Goal: Information Seeking & Learning: Learn about a topic

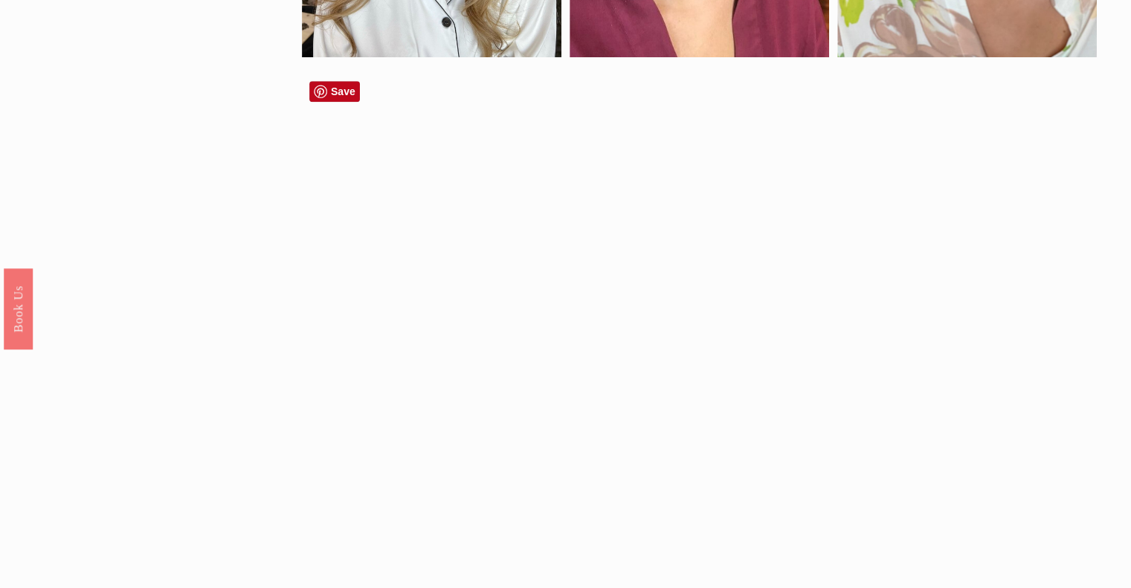
scroll to position [1463, 0]
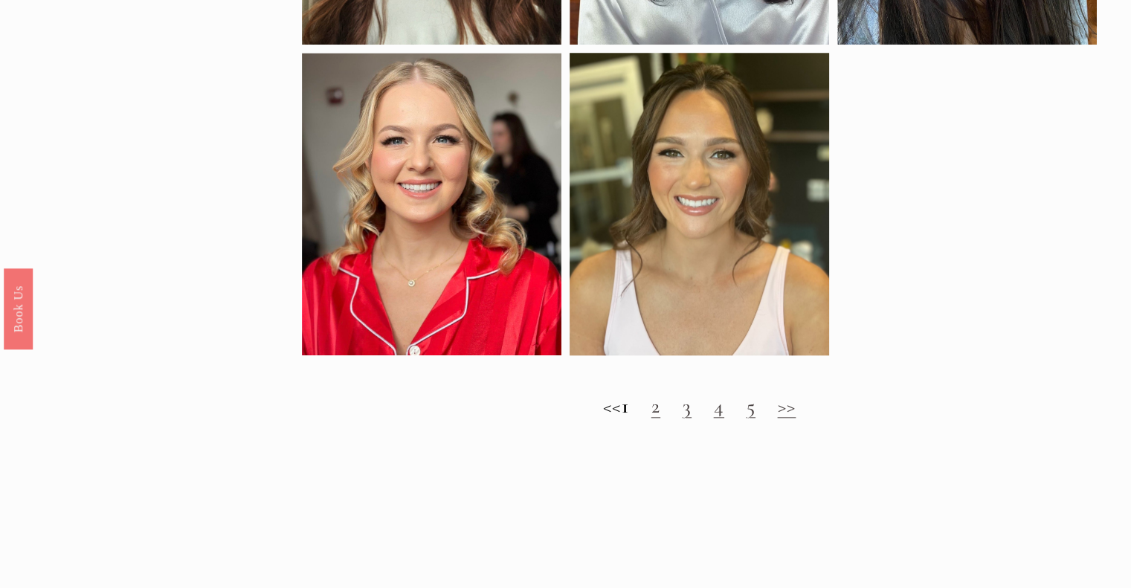
click at [660, 419] on link "2" at bounding box center [655, 405] width 9 height 25
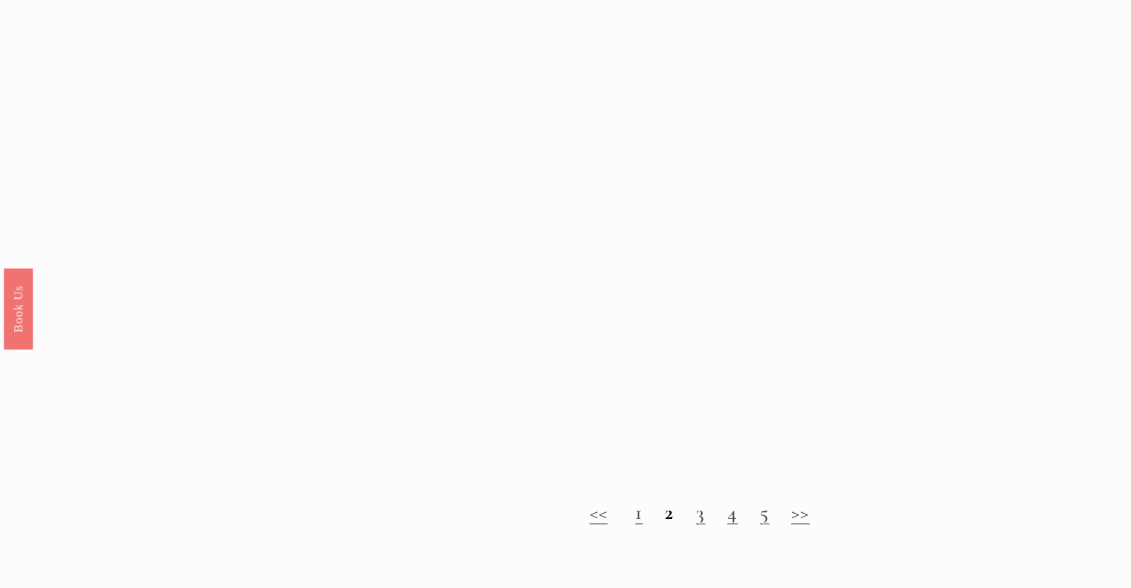
scroll to position [1249, 0]
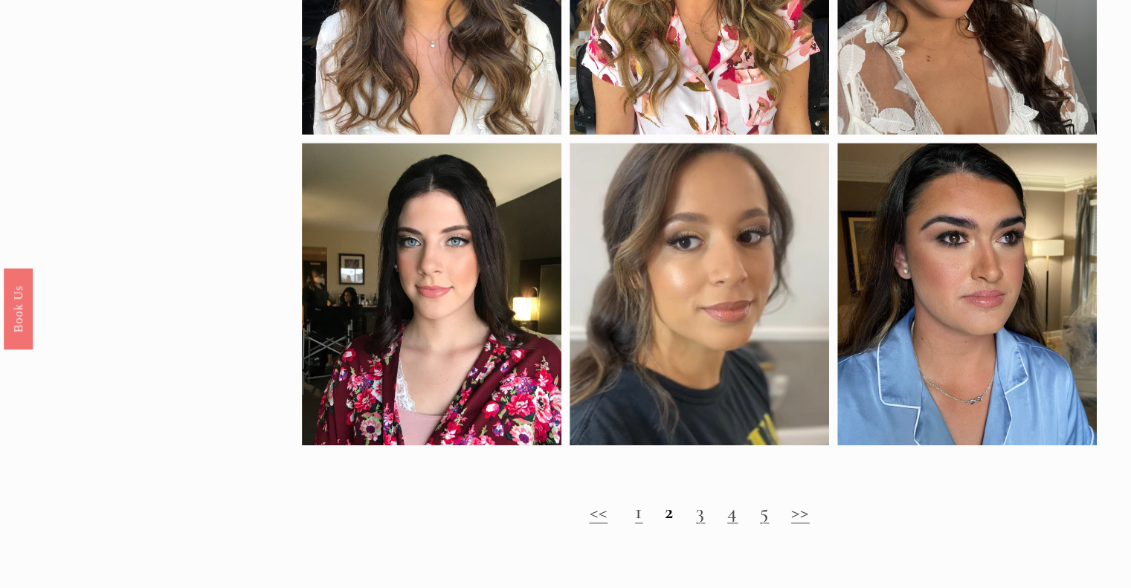
click at [799, 522] on link ">>" at bounding box center [800, 511] width 19 height 25
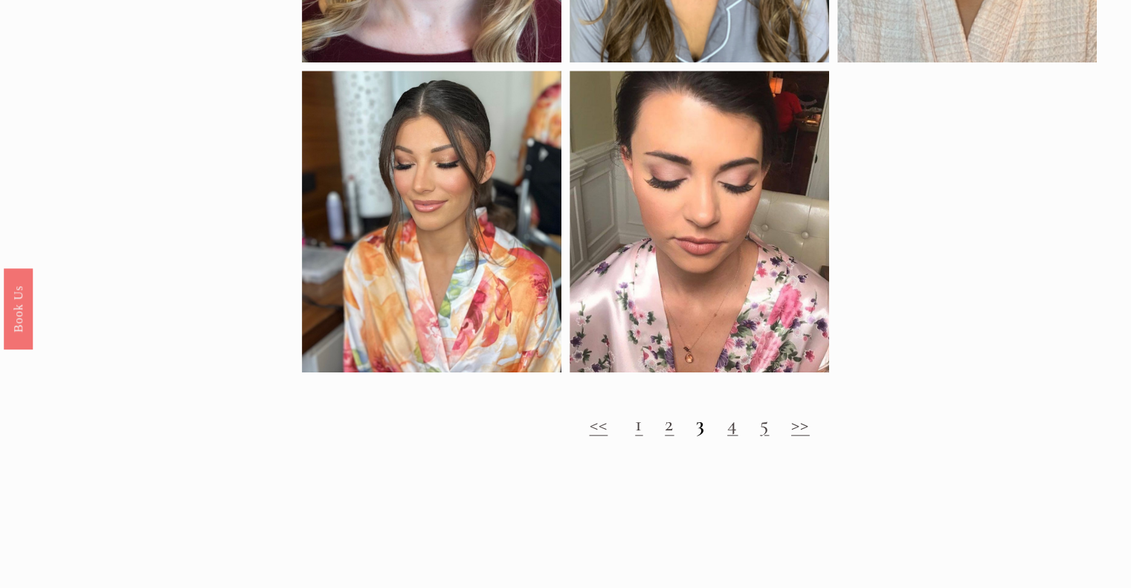
scroll to position [1414, 0]
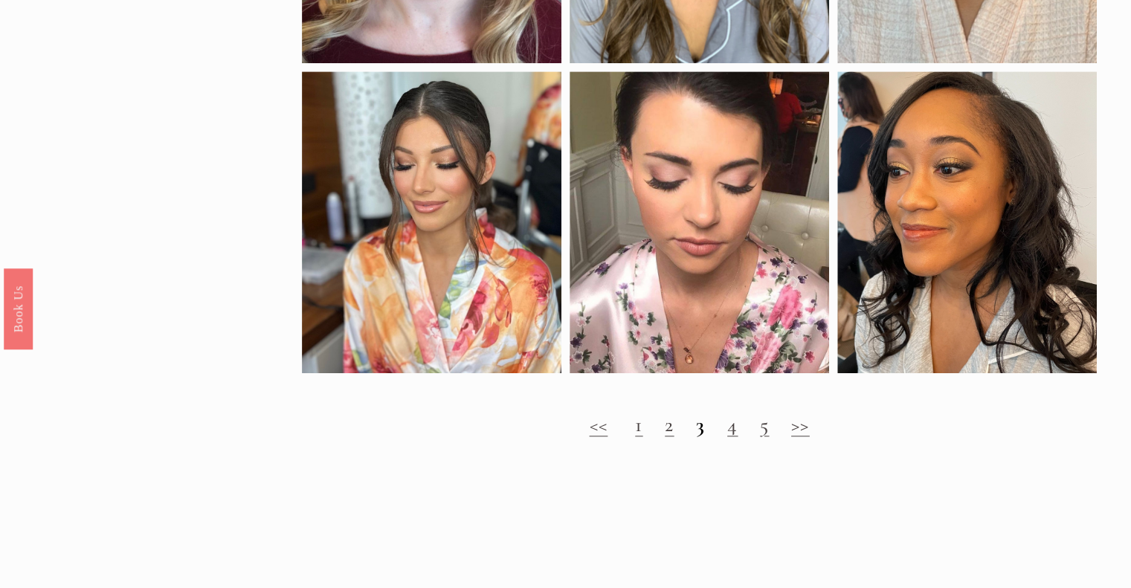
click at [732, 437] on link "4" at bounding box center [732, 424] width 10 height 25
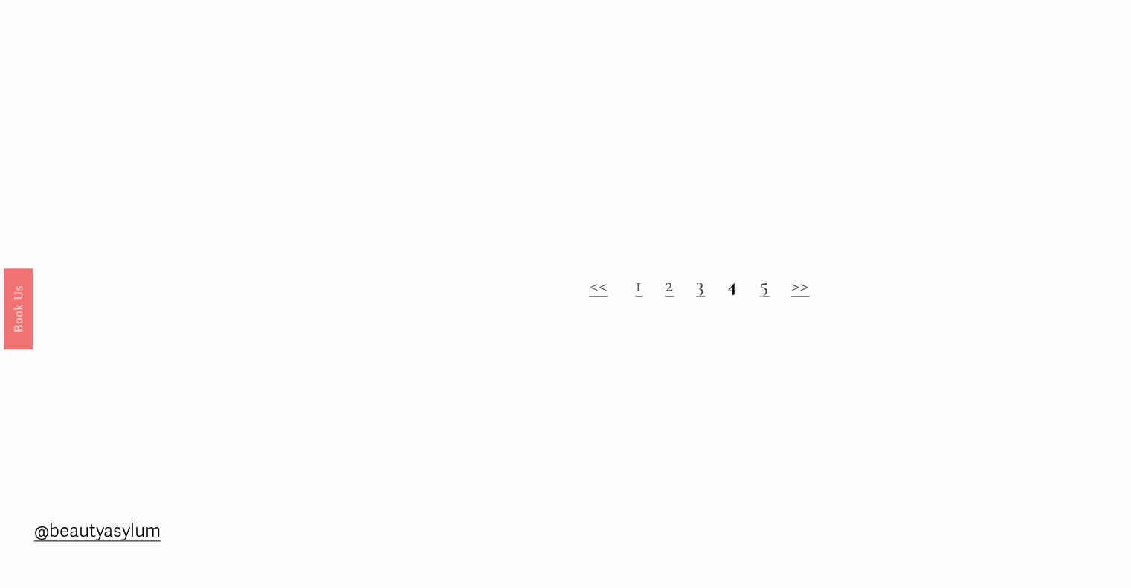
scroll to position [1612, 0]
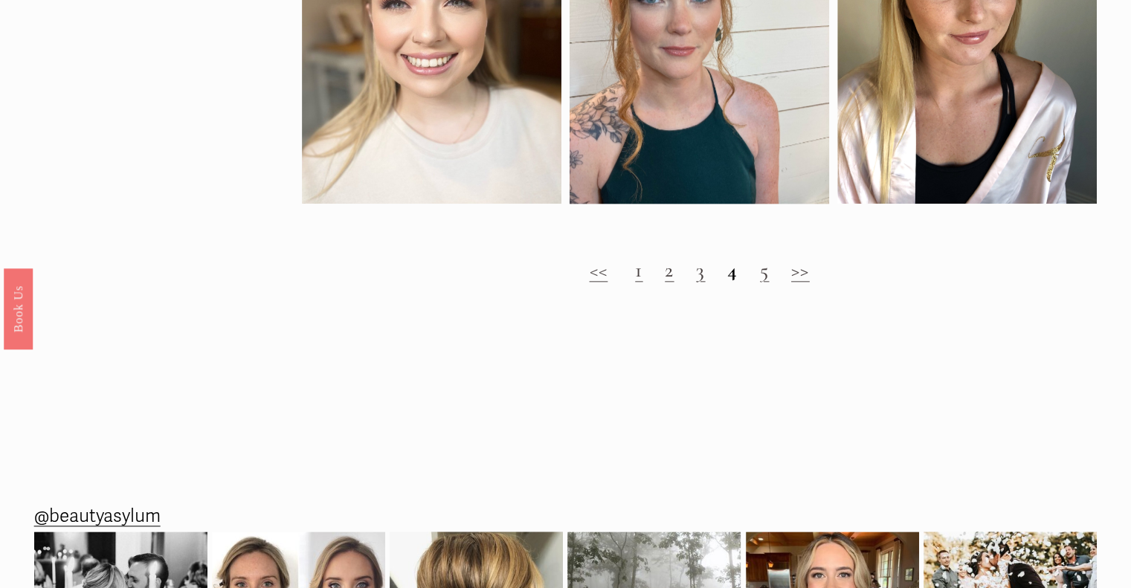
click at [769, 282] on link "5" at bounding box center [764, 269] width 9 height 25
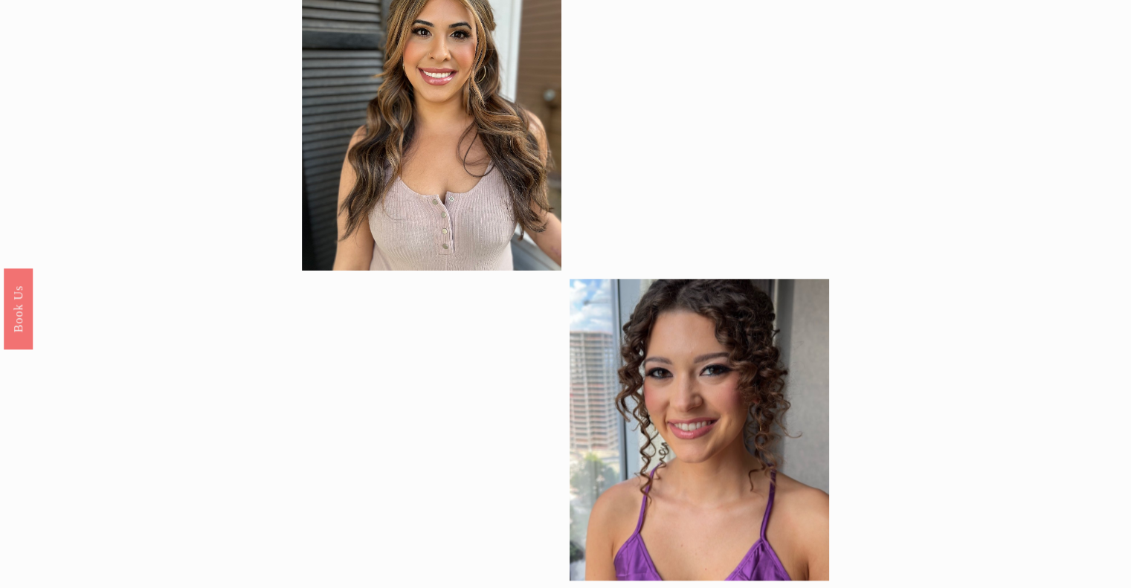
scroll to position [1294, 0]
